Goal: Task Accomplishment & Management: Manage account settings

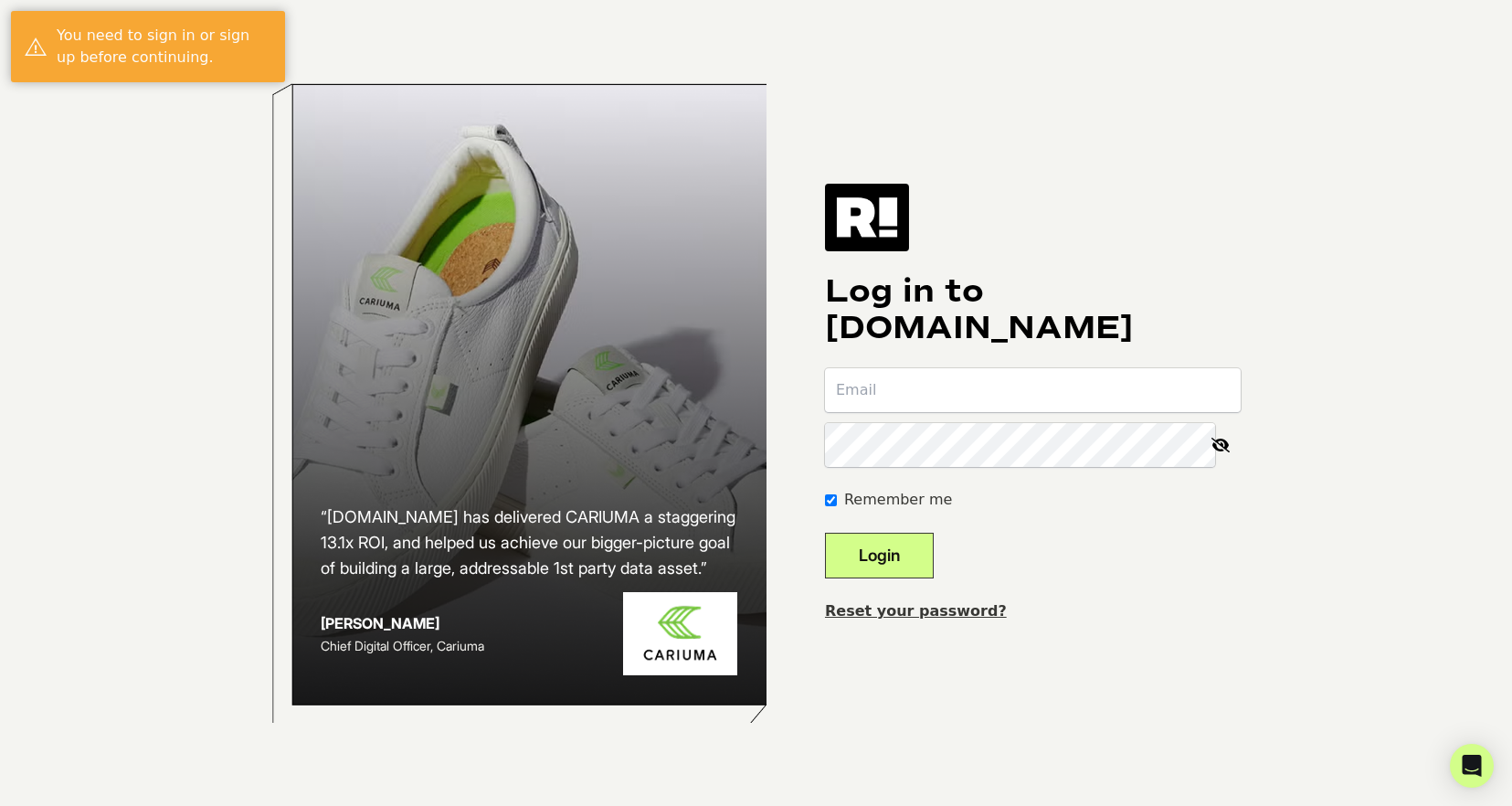
click at [912, 395] on input "email" at bounding box center [1033, 390] width 416 height 44
type input "david@pelvicpainrelief.com"
click at [825, 533] on button "Login" at bounding box center [879, 555] width 109 height 46
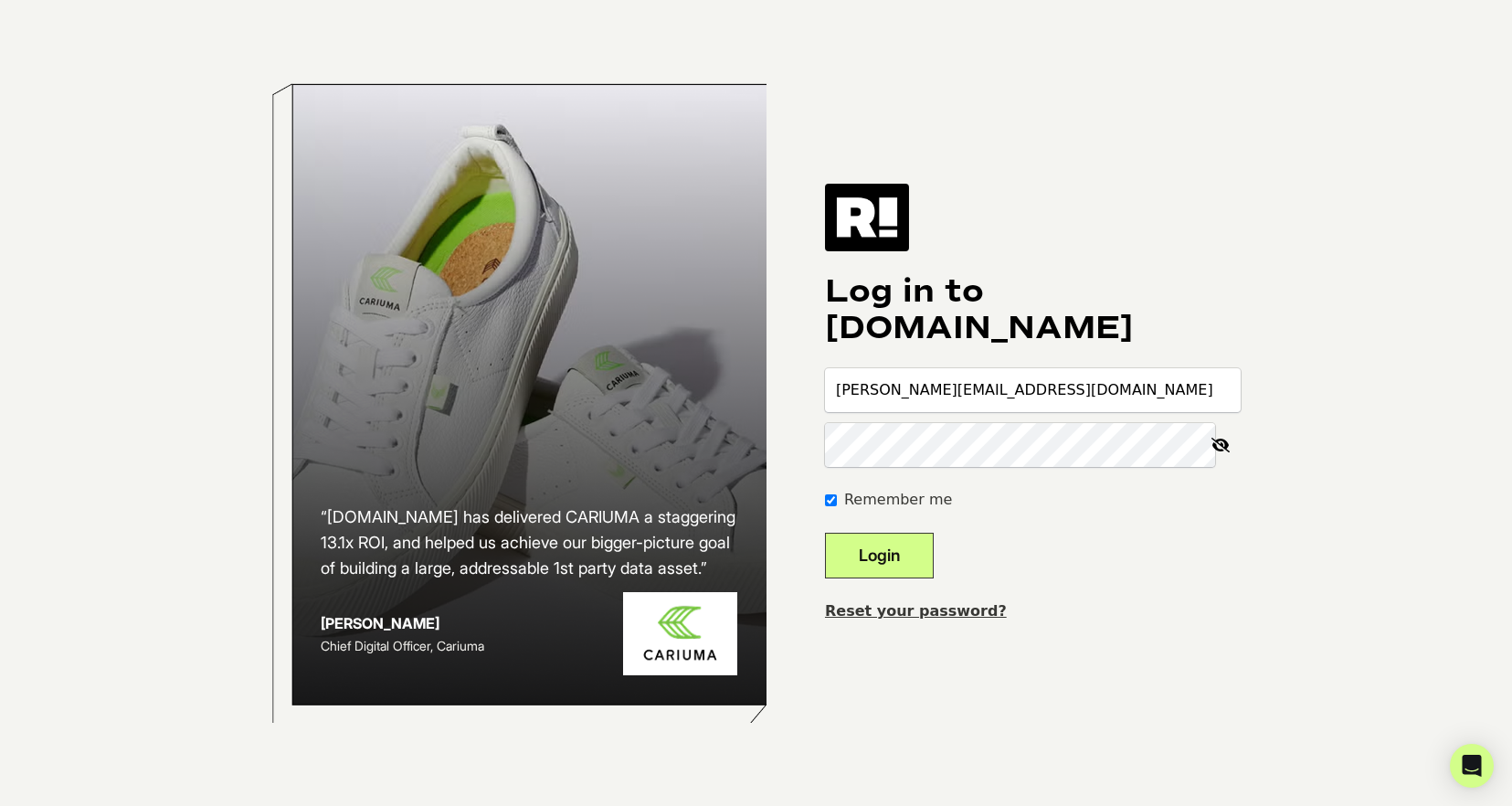
type input "[PERSON_NAME][EMAIL_ADDRESS][DOMAIN_NAME]"
click at [825, 533] on button "Login" at bounding box center [879, 555] width 109 height 46
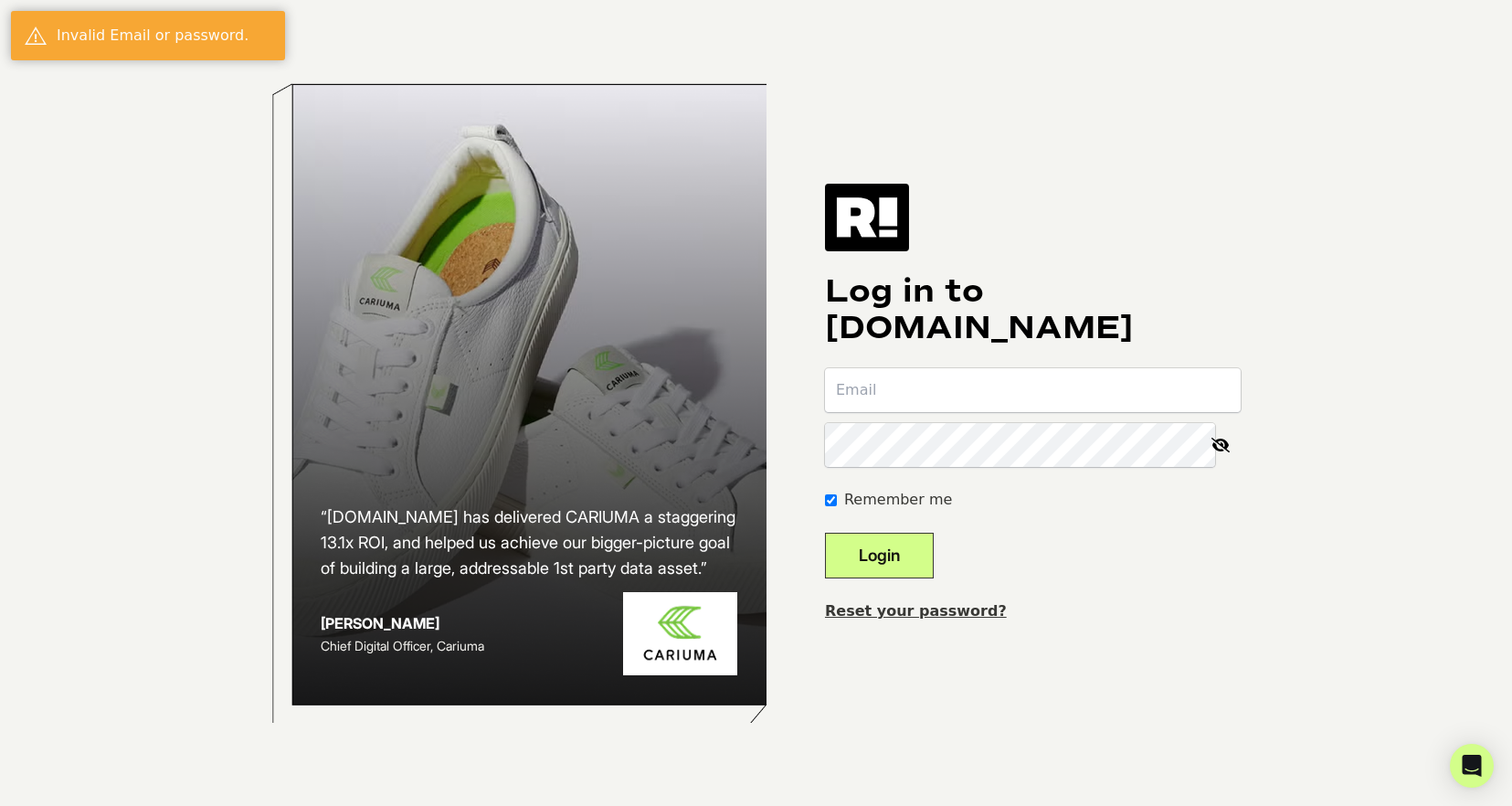
click at [946, 612] on link "Reset your password?" at bounding box center [915, 610] width 181 height 17
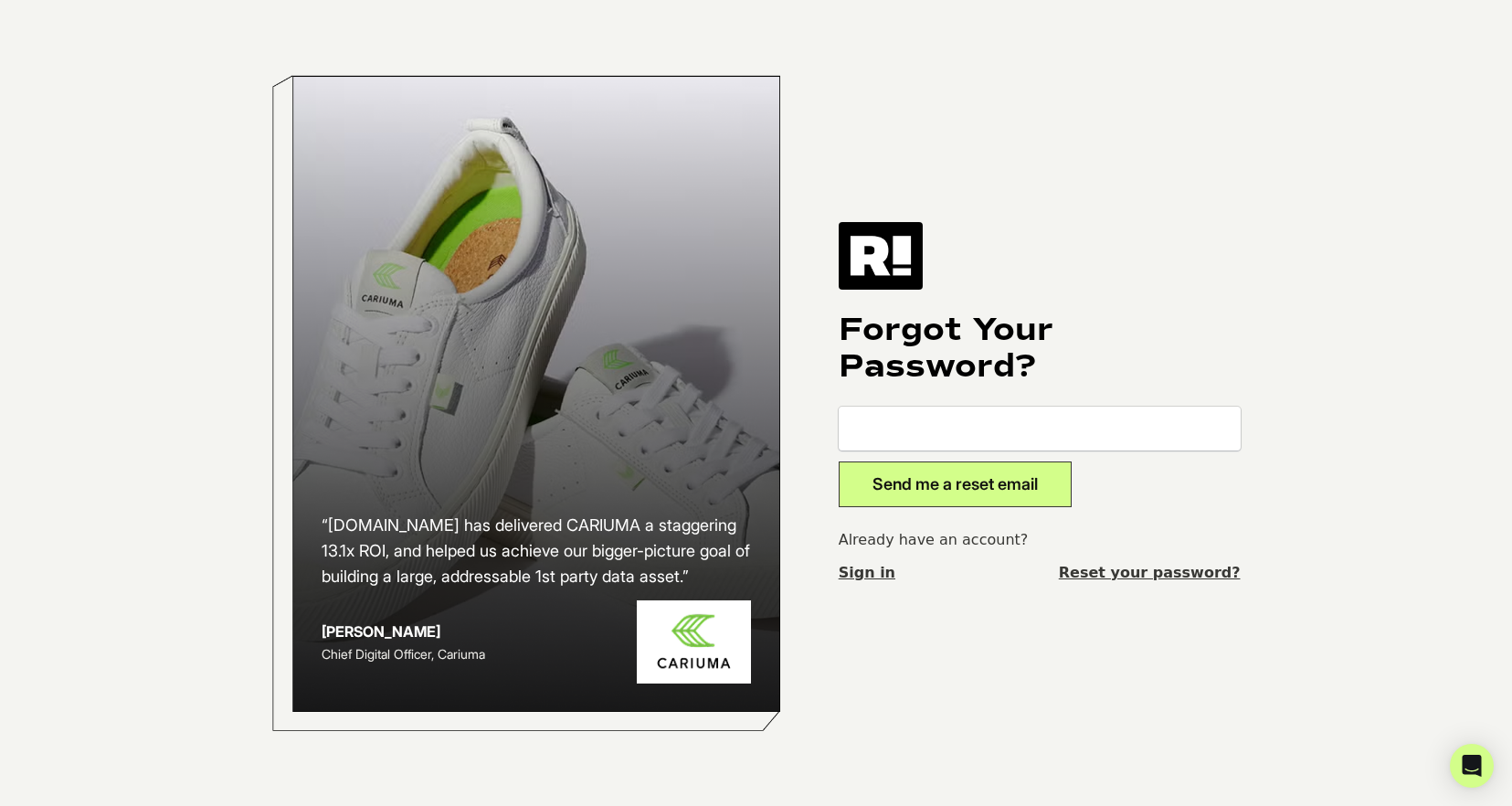
click at [895, 425] on input "email" at bounding box center [1038, 428] width 401 height 44
type input "[PERSON_NAME][EMAIL_ADDRESS][DOMAIN_NAME]"
click at [946, 492] on button "Send me a reset email" at bounding box center [954, 484] width 233 height 46
